Goal: Navigation & Orientation: Find specific page/section

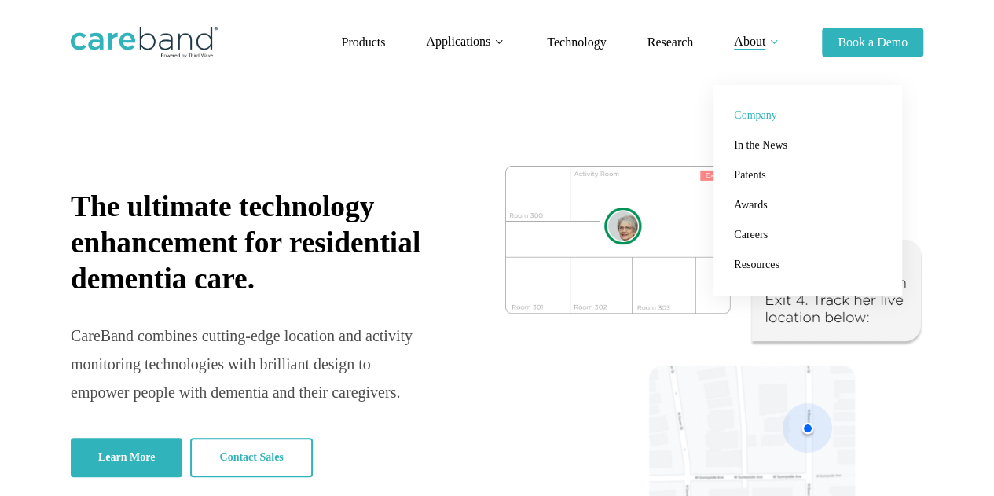
click at [752, 115] on span "Company" at bounding box center [755, 115] width 42 height 12
click at [767, 115] on span "Company" at bounding box center [755, 115] width 42 height 12
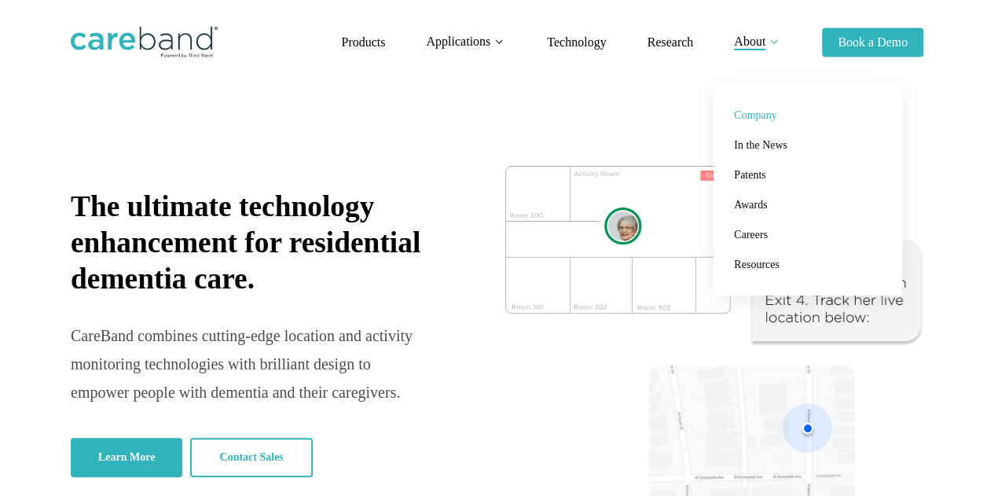
click at [756, 115] on span "Company" at bounding box center [755, 115] width 42 height 12
